Goal: Book appointment/travel/reservation

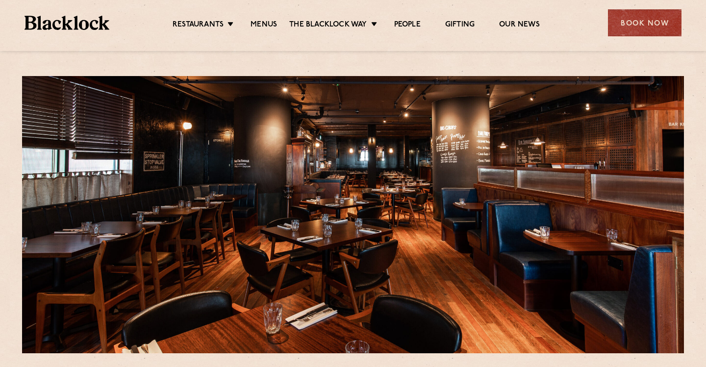
click at [621, 25] on div "Book Now" at bounding box center [645, 22] width 74 height 27
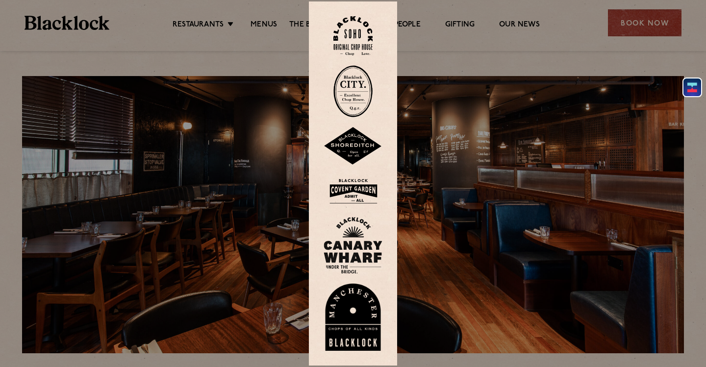
click at [353, 49] on img at bounding box center [353, 36] width 39 height 40
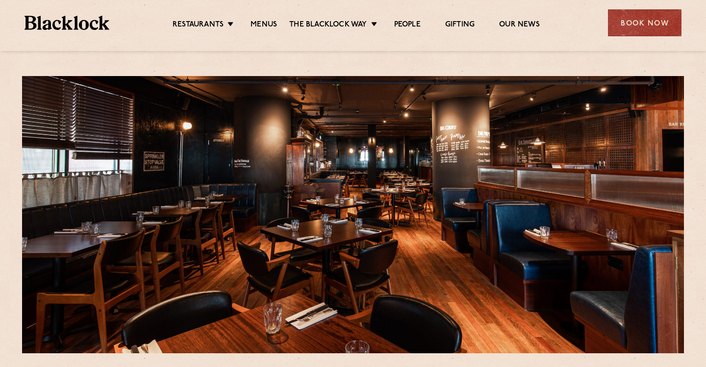
click at [647, 24] on div "Book Now" at bounding box center [645, 22] width 74 height 27
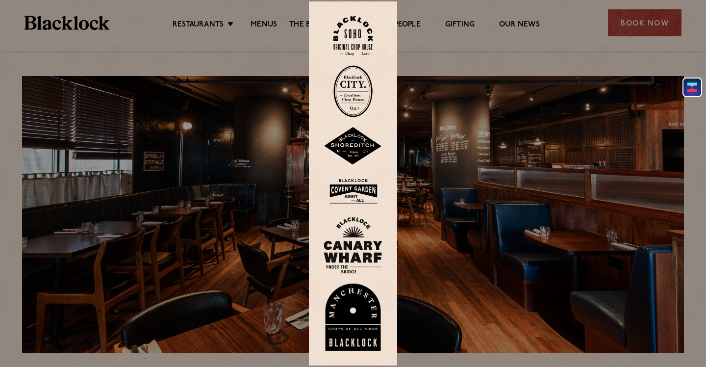
click at [356, 229] on img at bounding box center [353, 245] width 59 height 57
